Goal: Task Accomplishment & Management: Manage account settings

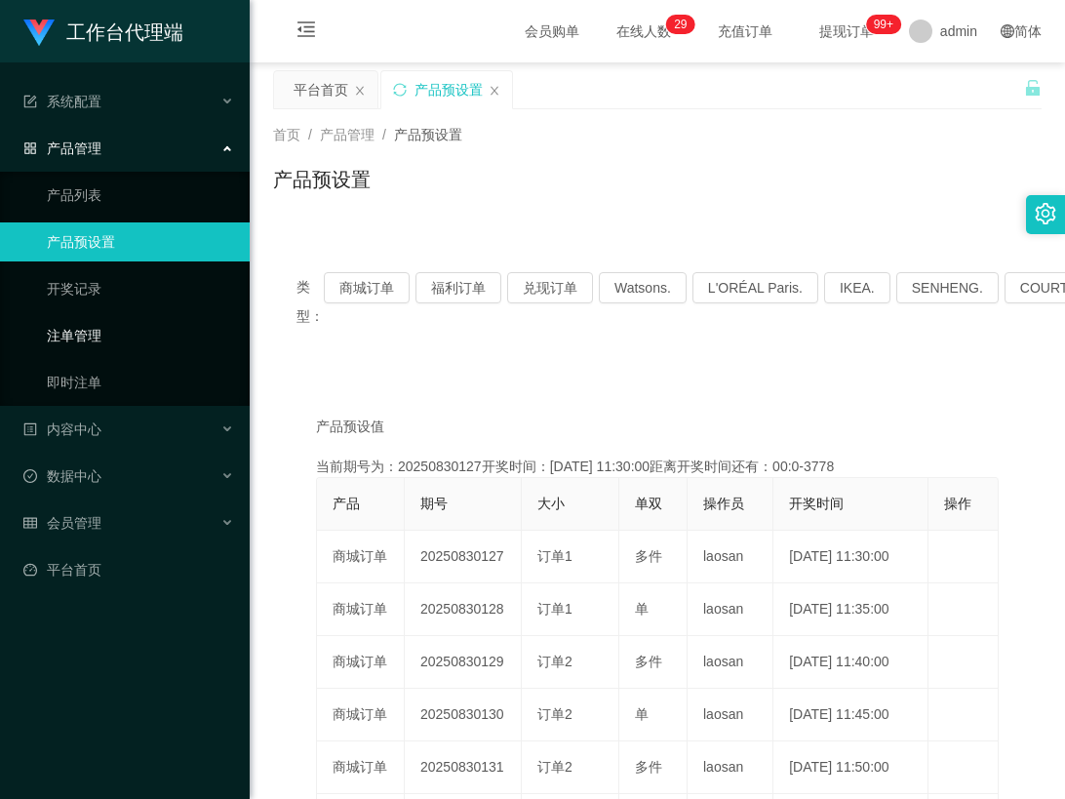
click at [98, 341] on link "注单管理" at bounding box center [140, 335] width 187 height 39
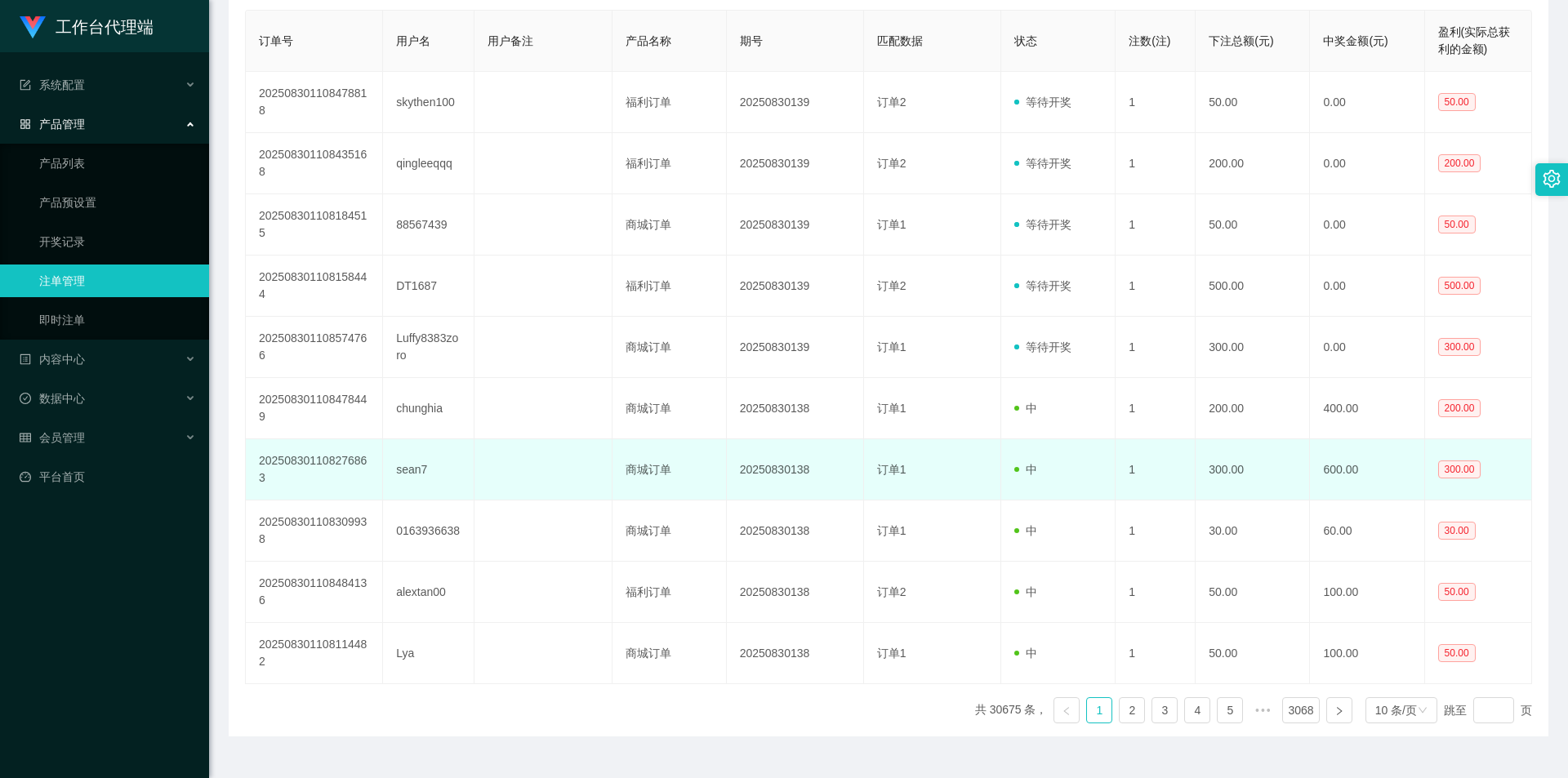
scroll to position [353, 0]
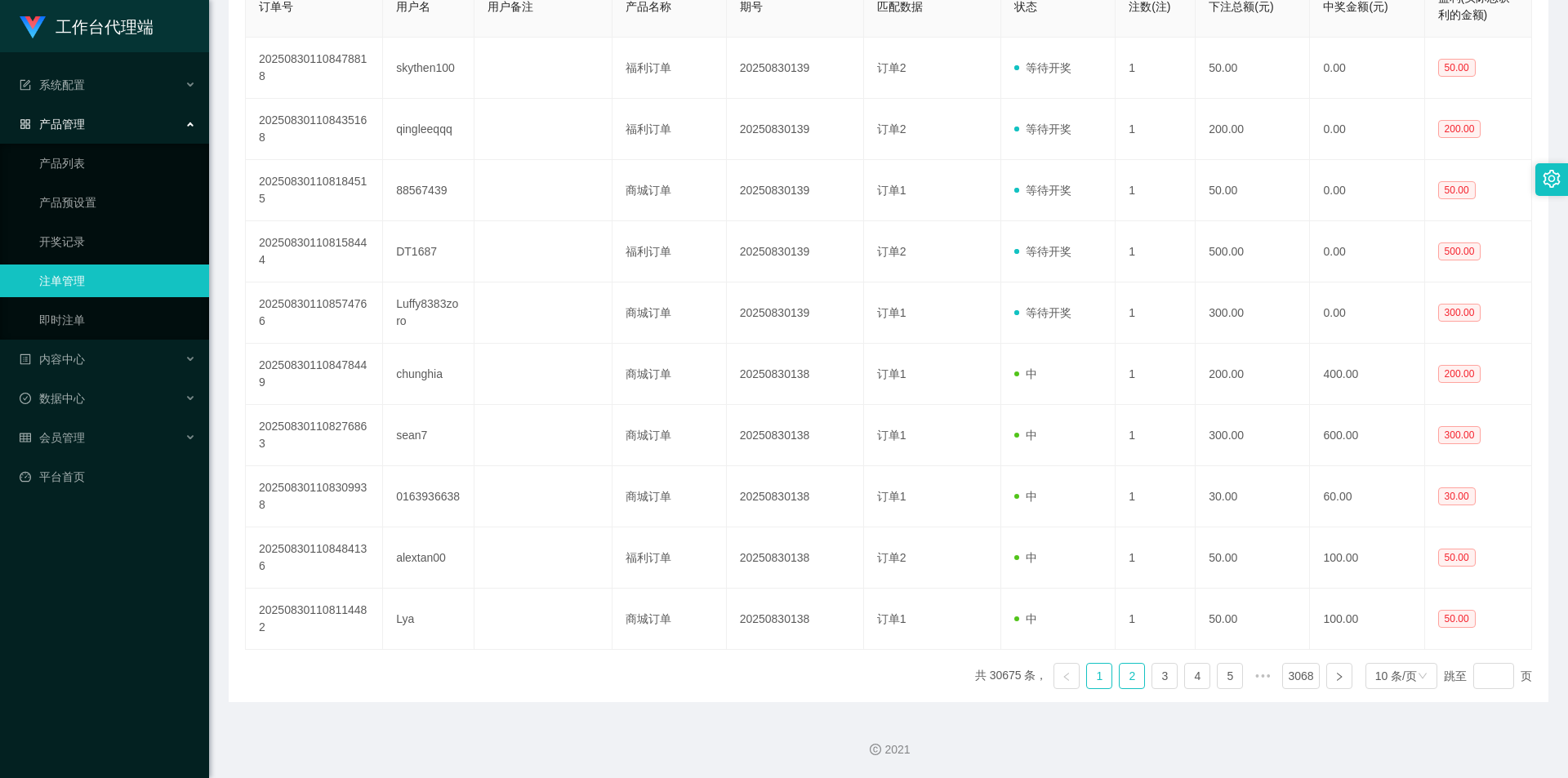
click at [1119, 673] on link "2" at bounding box center [1131, 676] width 24 height 24
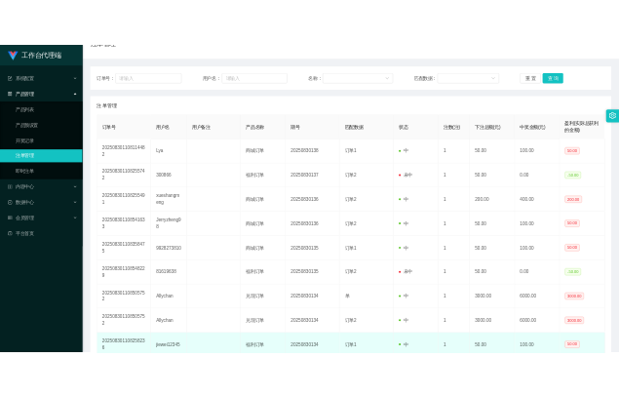
scroll to position [227, 0]
